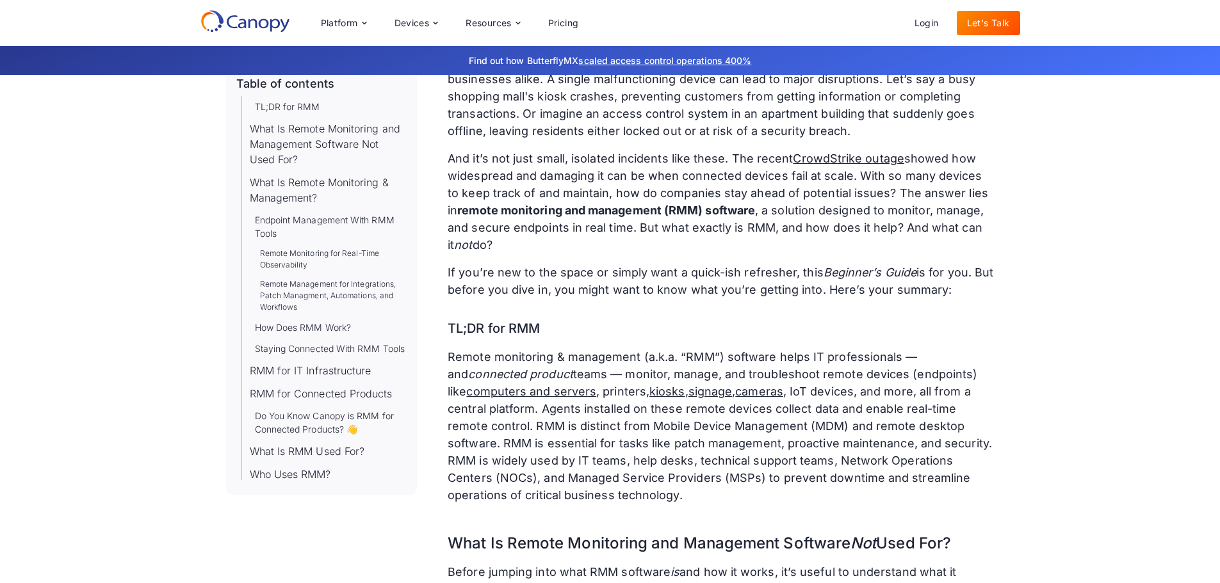
click at [649, 374] on p "Remote monitoring & management (a.k.a. “RMM”) software helps IT professionals —…" at bounding box center [721, 426] width 546 height 156
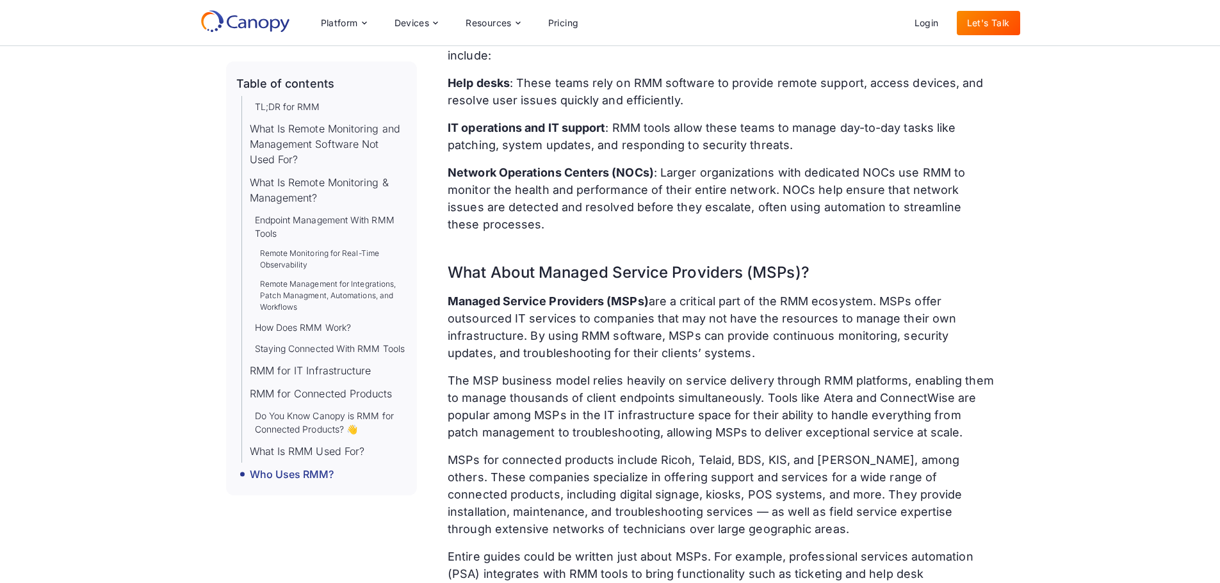
scroll to position [5123, 0]
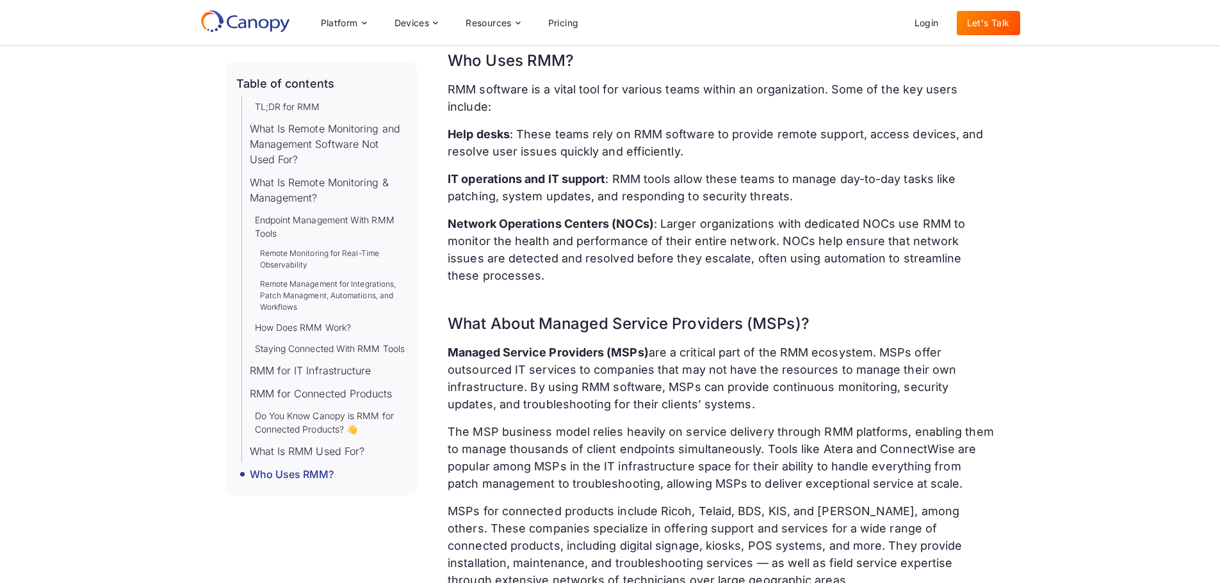
click at [752, 126] on p "Help desks : These teams rely on RMM software to provide remote support, access…" at bounding box center [721, 143] width 546 height 35
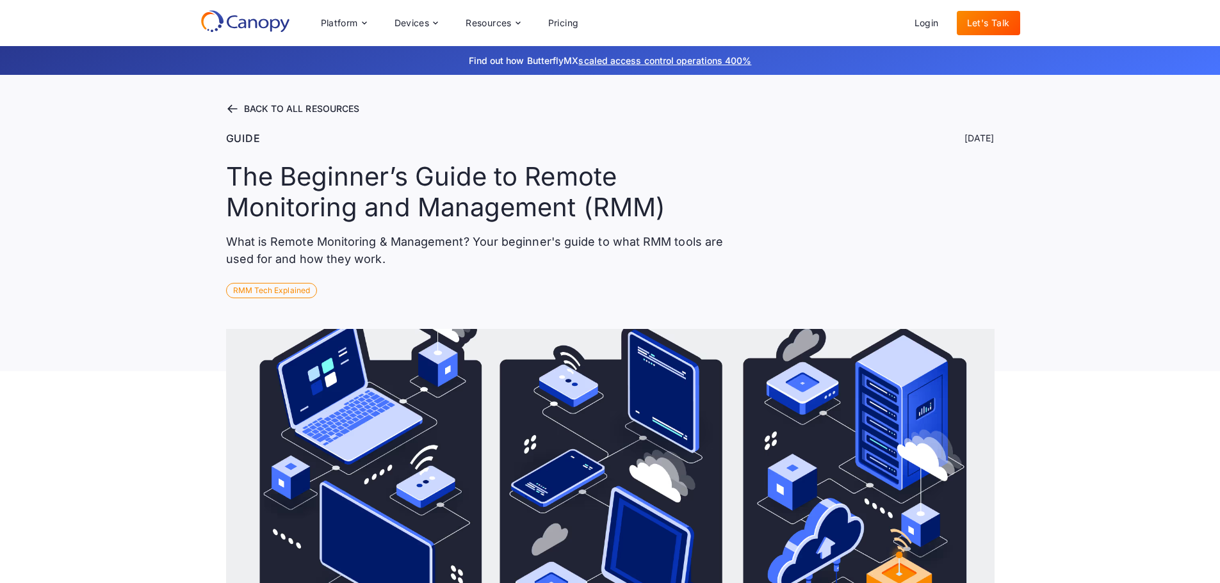
scroll to position [0, 0]
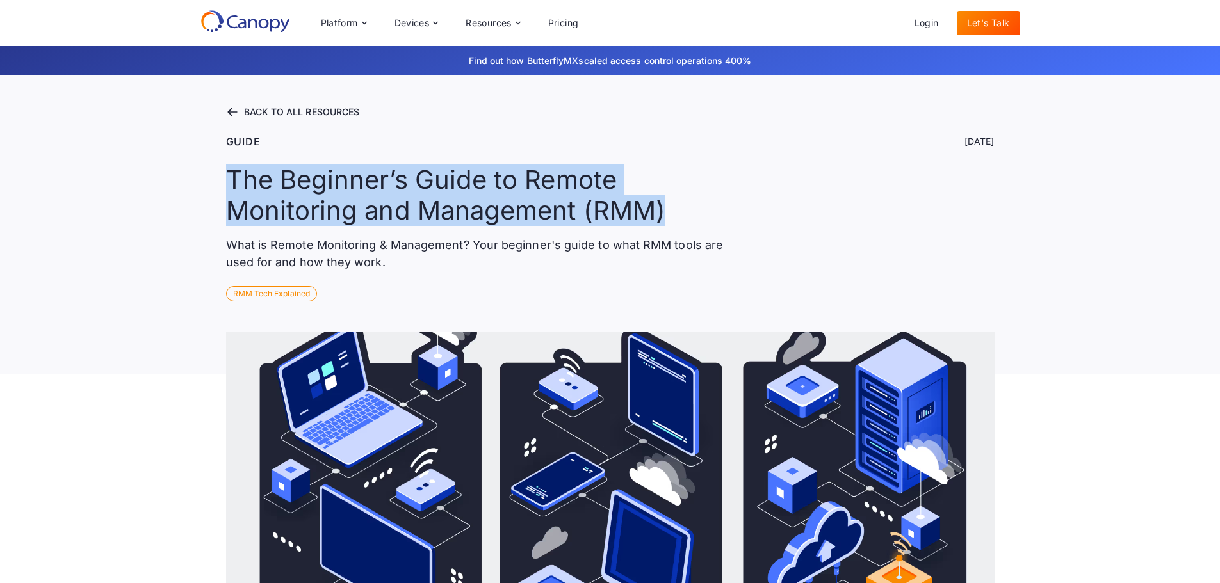
drag, startPoint x: 704, startPoint y: 178, endPoint x: 221, endPoint y: 161, distance: 483.1
copy h1 "The Beginner’s Guide to Remote Monitoring and Management (RMM)"
